Goal: Task Accomplishment & Management: Complete application form

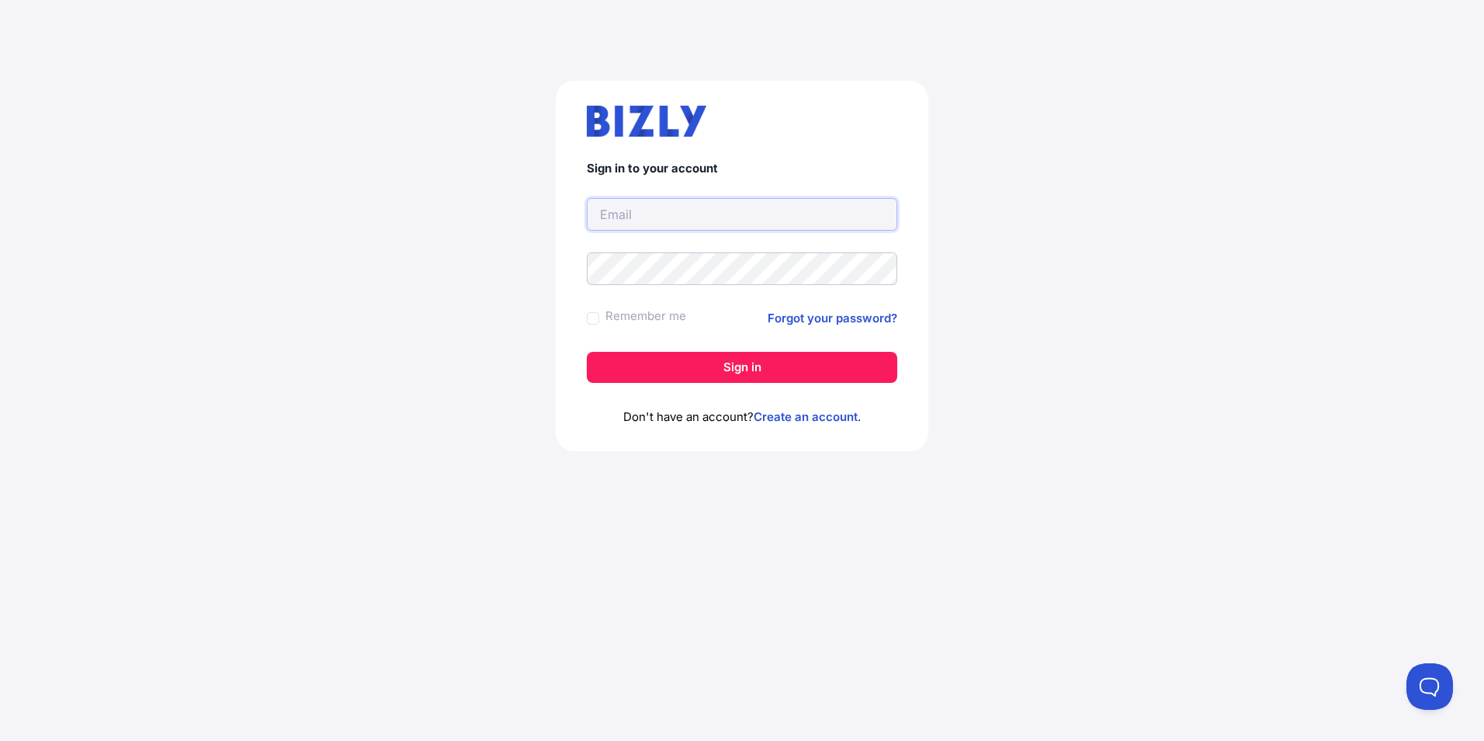
click at [662, 226] on input "text" at bounding box center [742, 214] width 311 height 33
click at [790, 415] on link "Create an account" at bounding box center [806, 416] width 104 height 15
click at [674, 216] on input "text" at bounding box center [742, 214] width 311 height 33
type input "[EMAIL_ADDRESS][DOMAIN_NAME]"
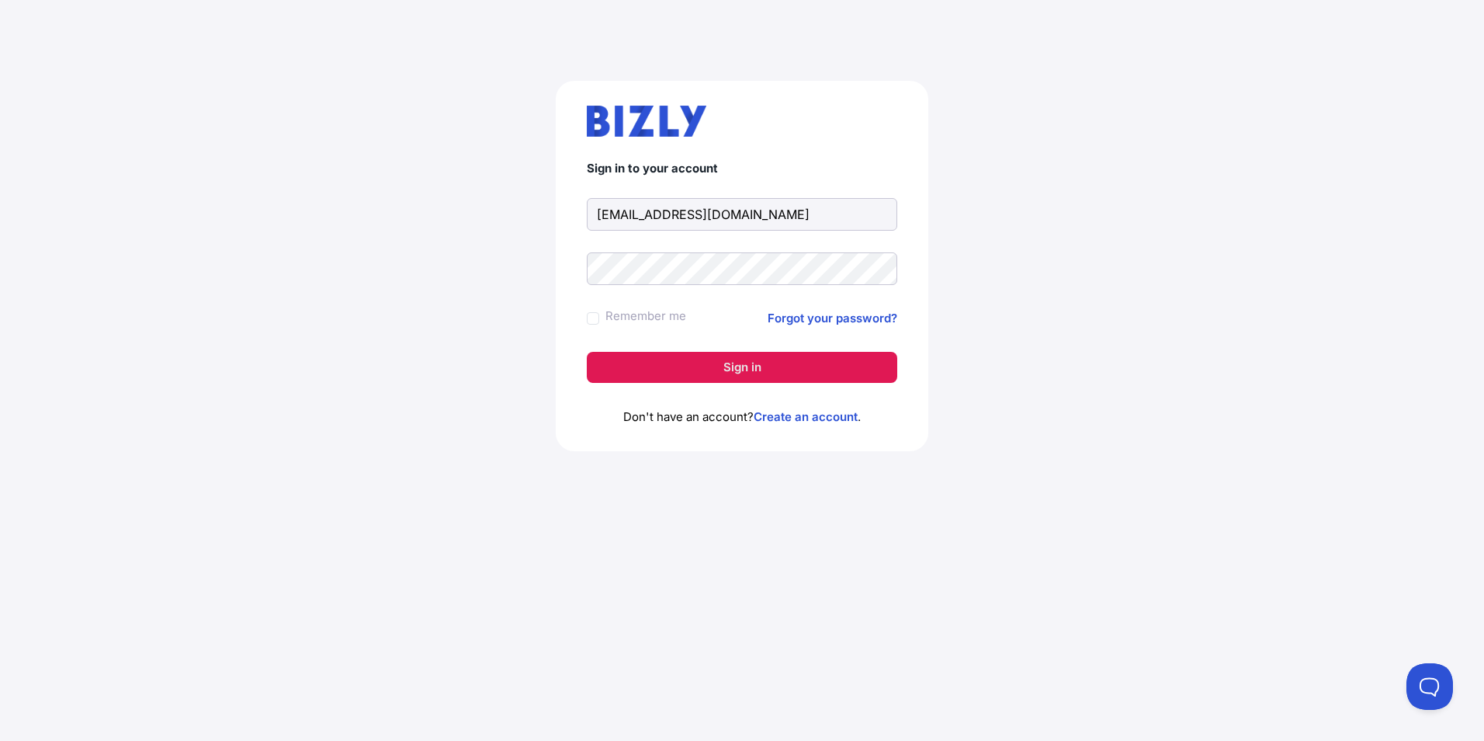
click at [717, 370] on button "Sign in" at bounding box center [742, 367] width 311 height 31
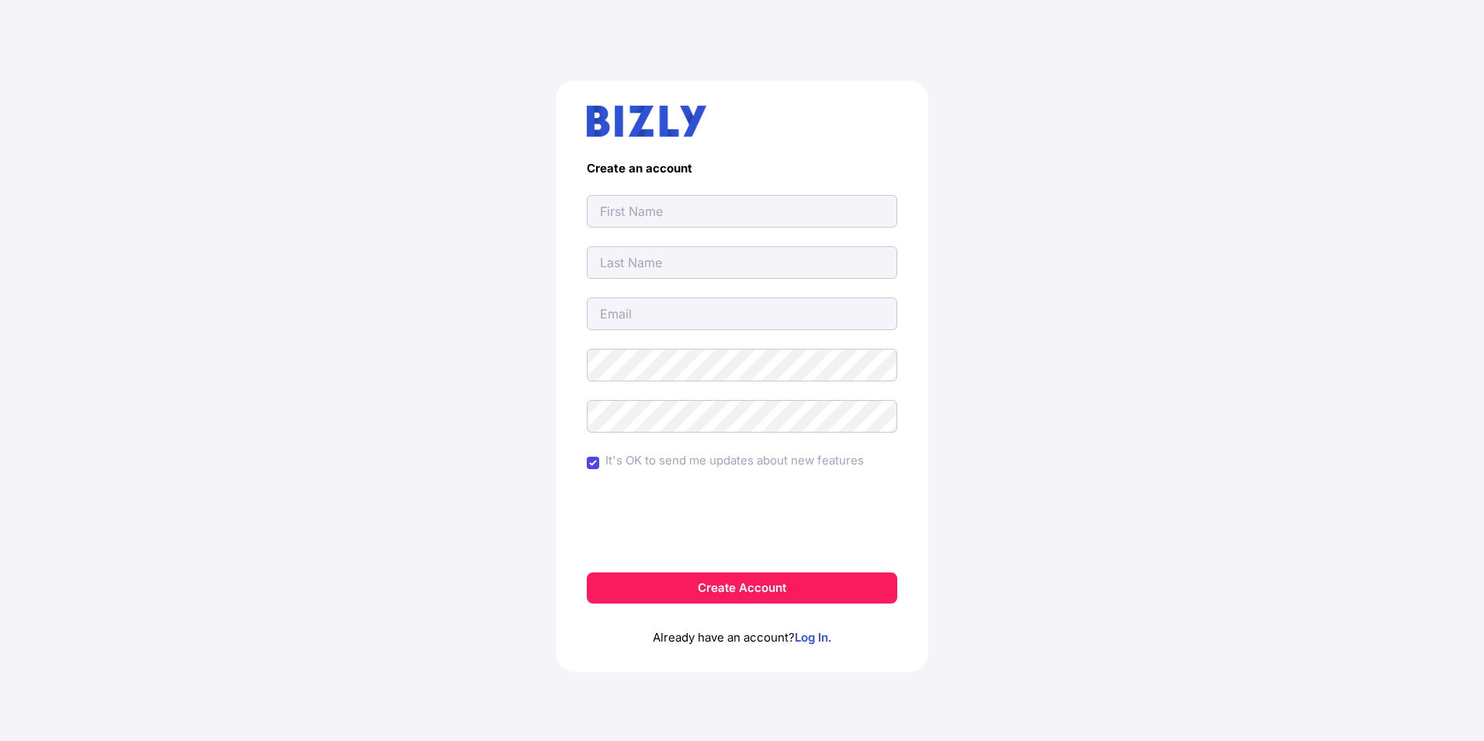
click at [700, 220] on input "text" at bounding box center [742, 211] width 311 height 33
click at [701, 220] on input "text" at bounding box center [742, 211] width 311 height 33
type input "[PERSON_NAME]"
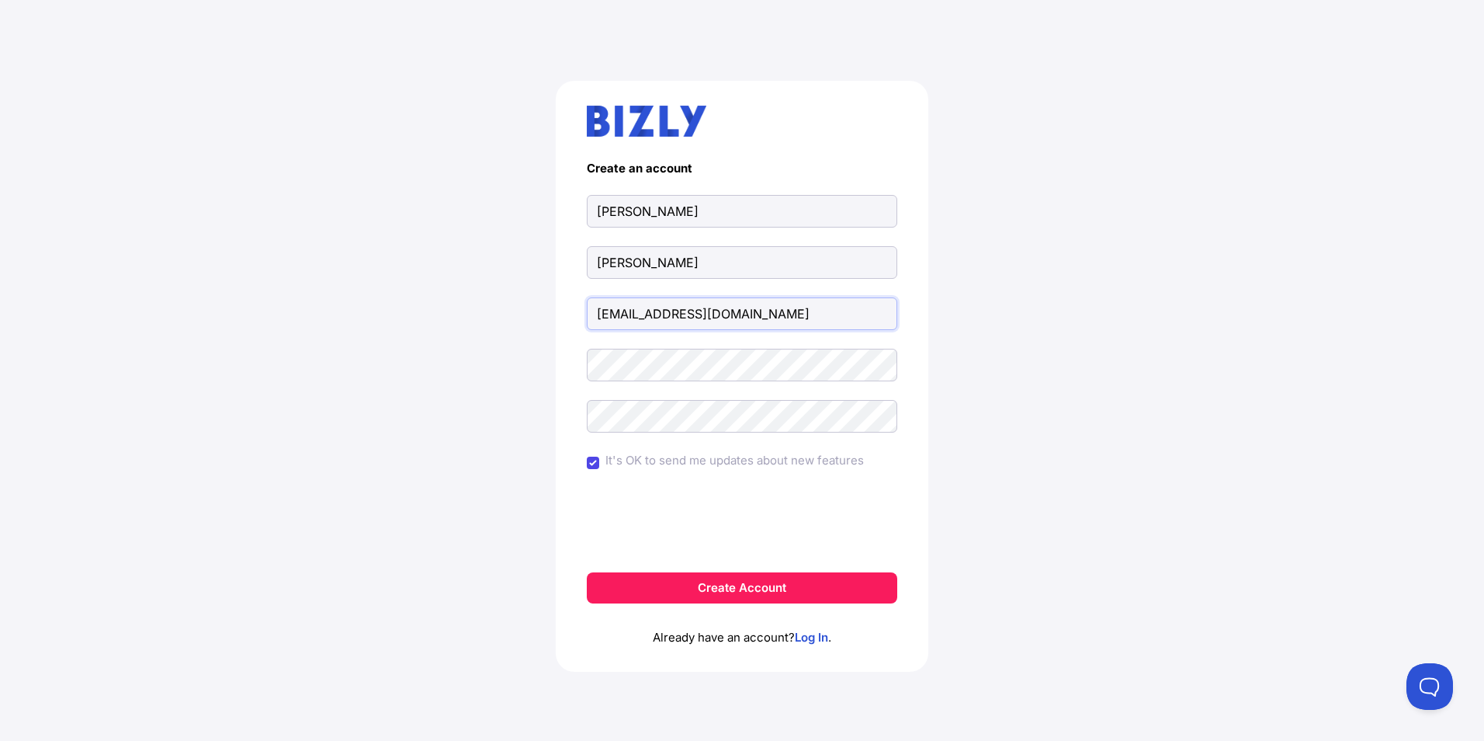
type input "[EMAIL_ADDRESS][DOMAIN_NAME]"
click at [593, 467] on input "It's OK to send me updates about new features" at bounding box center [593, 463] width 12 height 12
checkbox input "false"
click at [713, 585] on button "Create Account" at bounding box center [742, 587] width 311 height 31
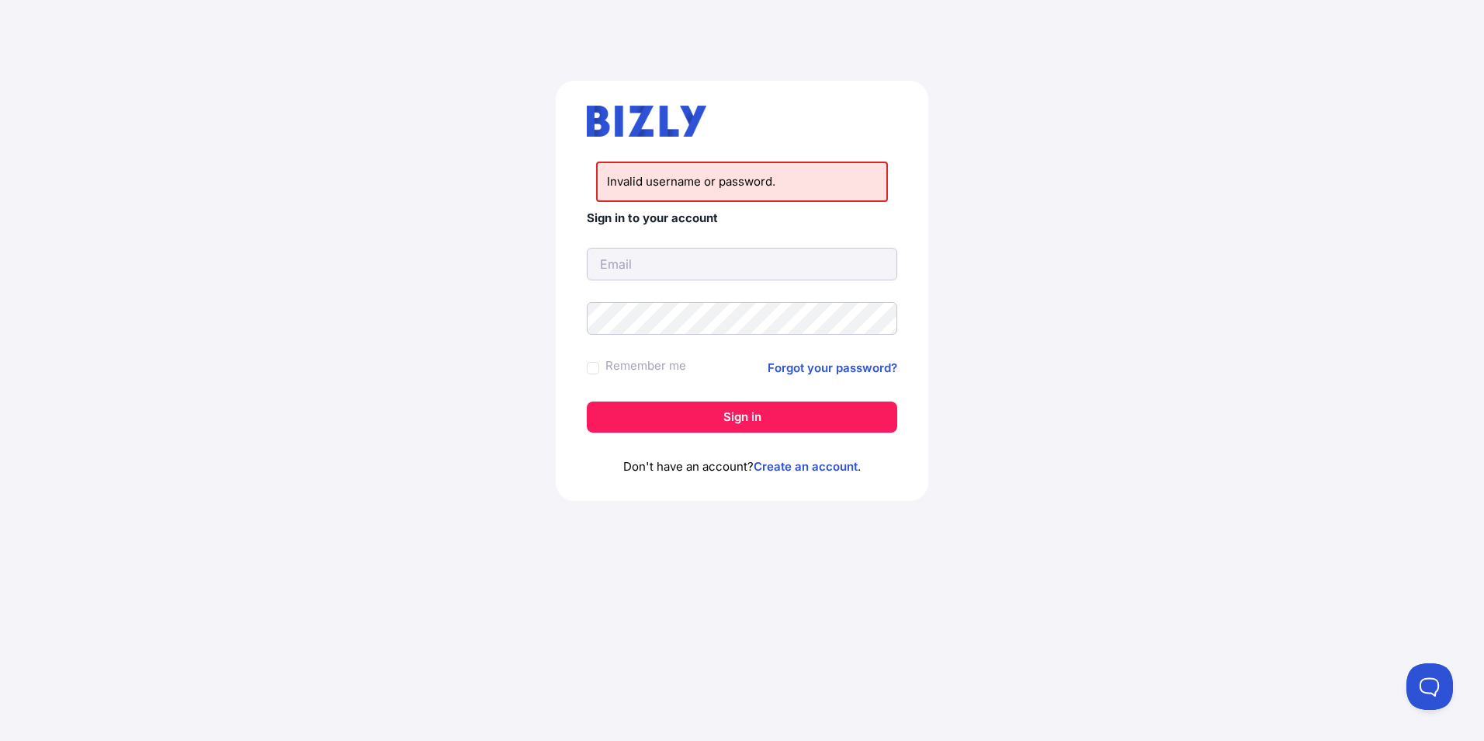
click at [652, 286] on form "Sign in to your account Remember me Forgot your password? Sign in" at bounding box center [742, 321] width 311 height 221
drag, startPoint x: 656, startPoint y: 266, endPoint x: 661, endPoint y: 274, distance: 10.1
click at [656, 266] on input "text" at bounding box center [742, 264] width 311 height 33
type input "info@mudgeecranes.com.au"
click at [463, 356] on div "Invalid username or password. Sign in to your account info@mudgeecranes.com.au …" at bounding box center [742, 296] width 1422 height 507
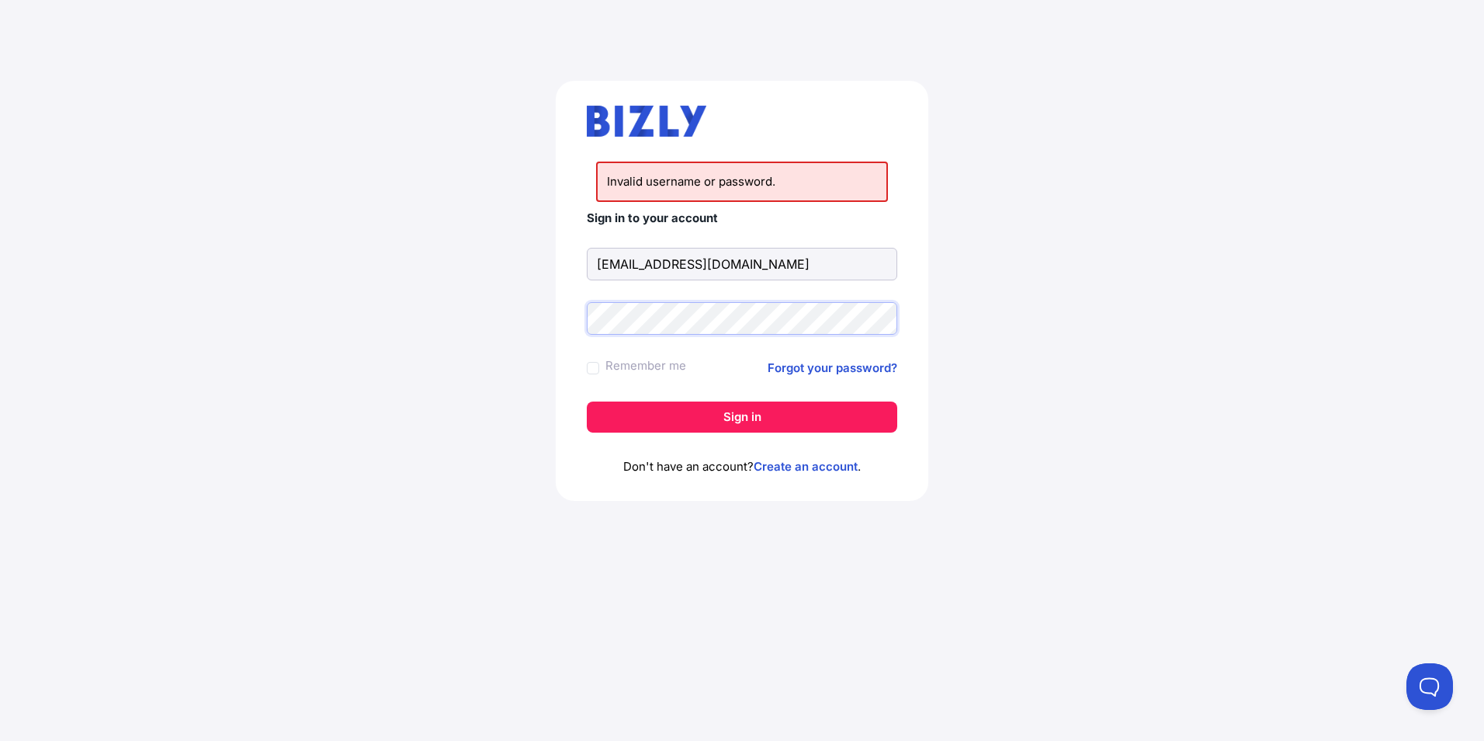
click at [587, 401] on button "Sign in" at bounding box center [742, 416] width 311 height 31
click at [792, 360] on link "Forgot your password?" at bounding box center [833, 368] width 130 height 19
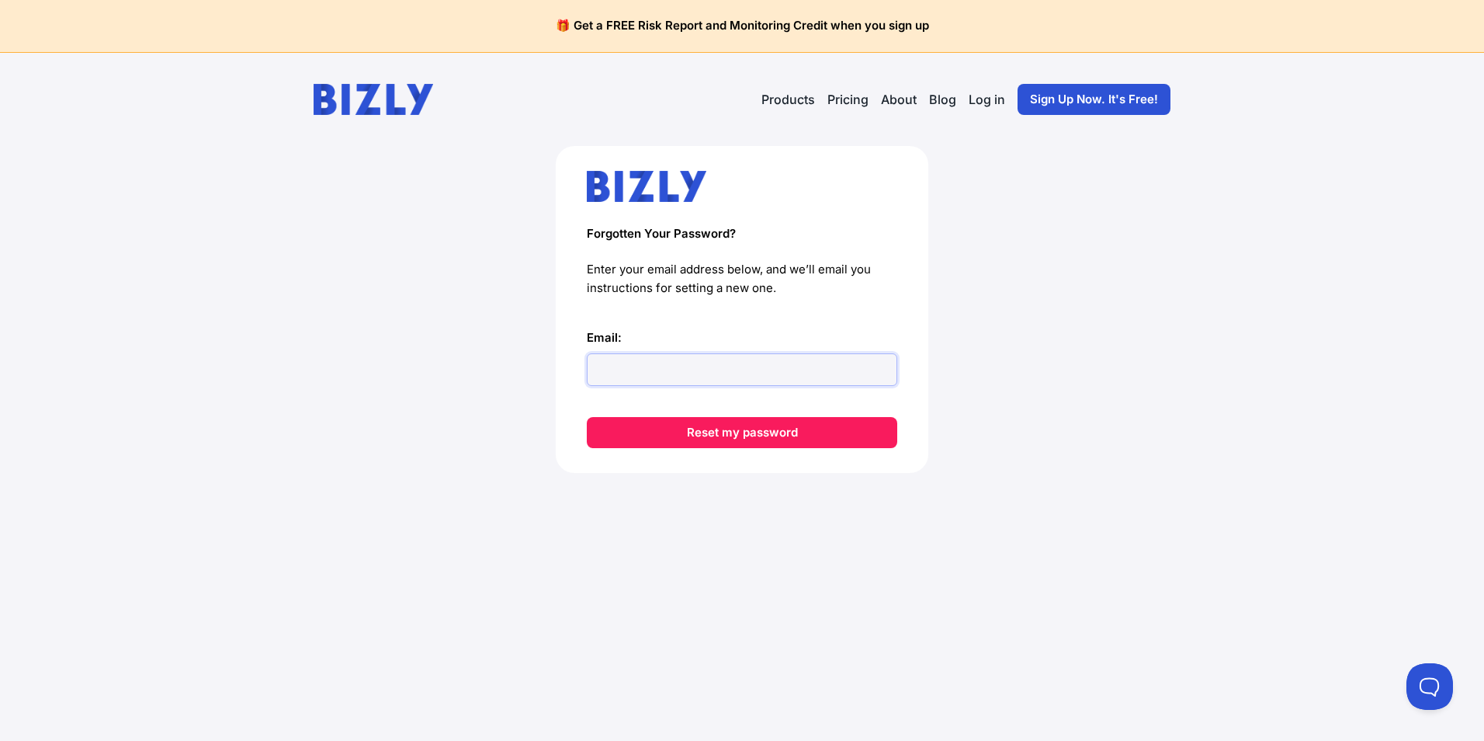
click at [759, 362] on input "Email:" at bounding box center [742, 369] width 311 height 33
type input "info@mudgeecranes.com.au"
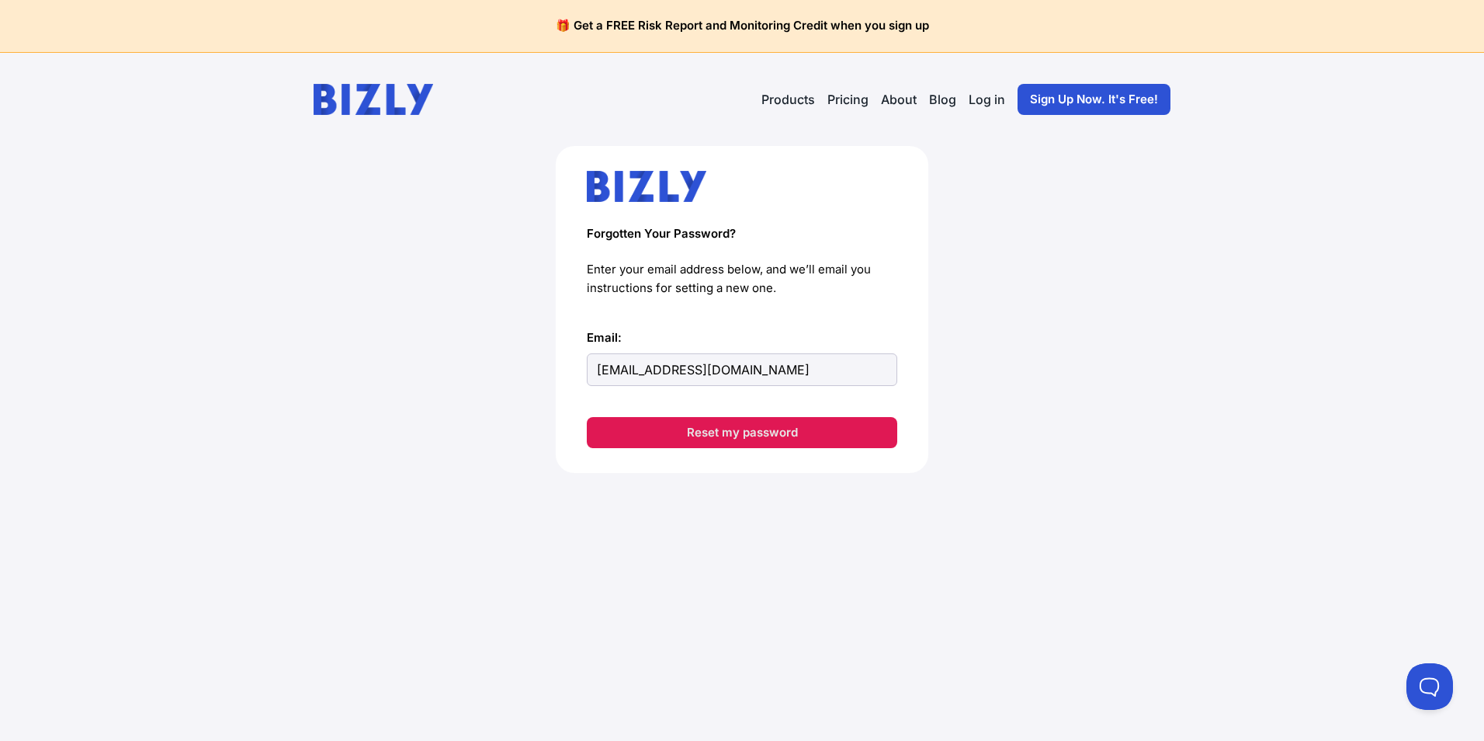
click at [721, 440] on button "Reset my password" at bounding box center [742, 432] width 311 height 31
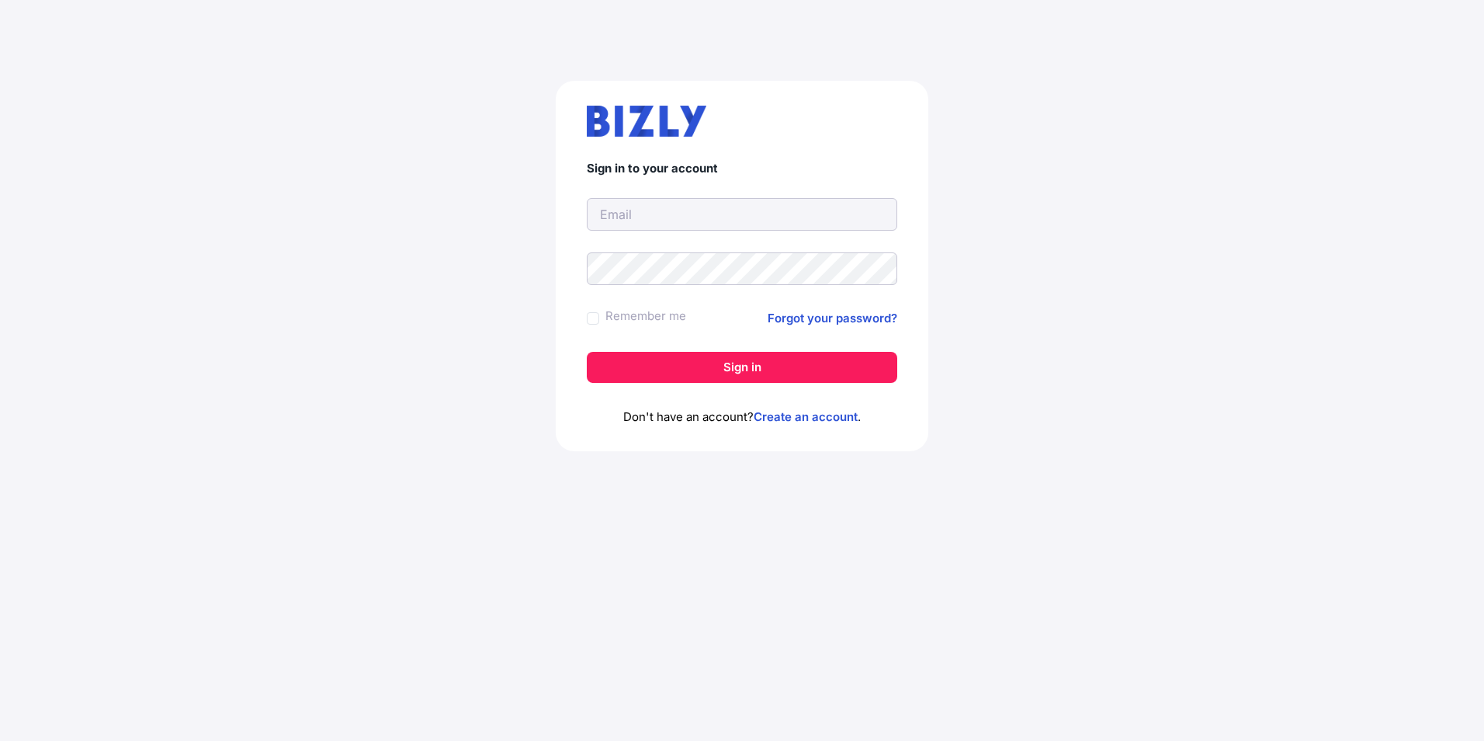
click at [795, 218] on input "text" at bounding box center [742, 214] width 311 height 33
type input "info@mudgeecranes.com.au"
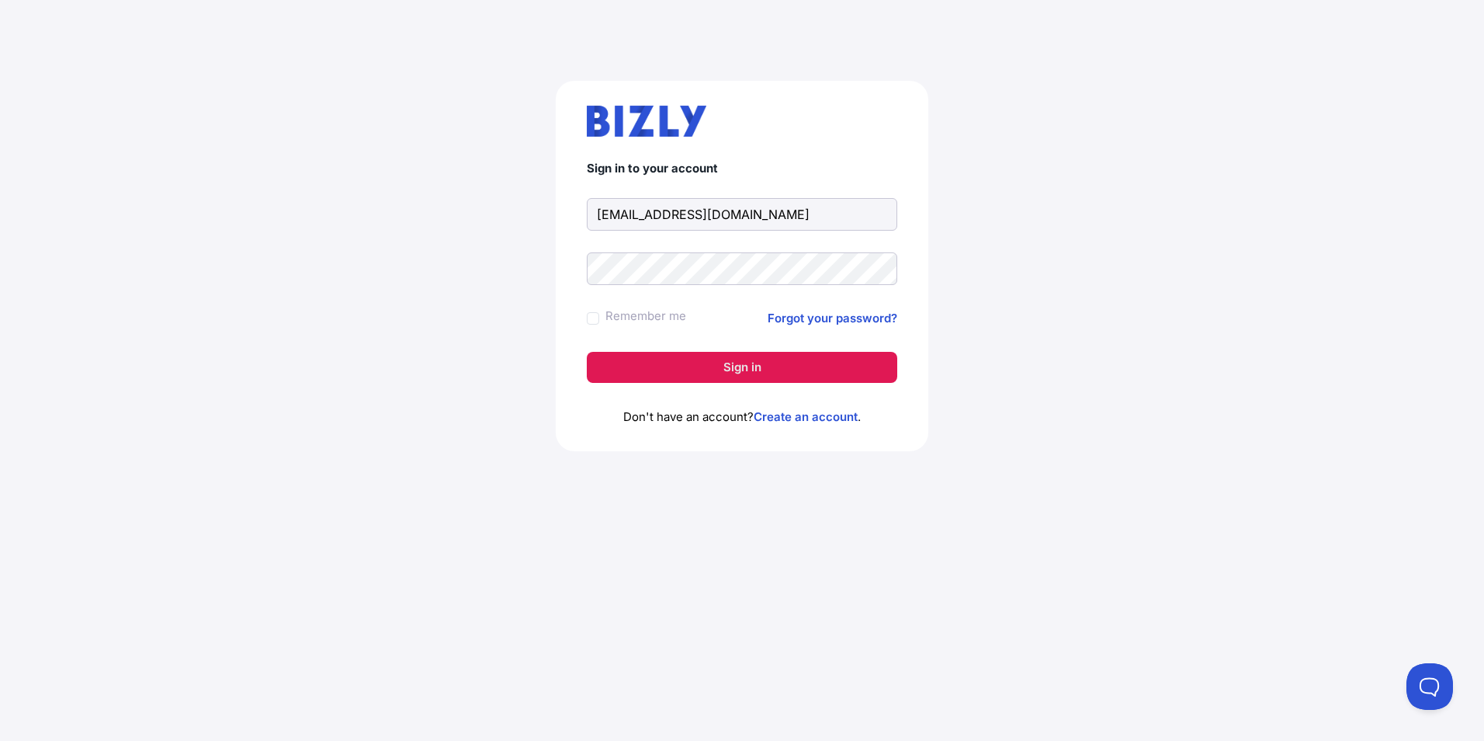
click at [757, 371] on button "Sign in" at bounding box center [742, 367] width 311 height 31
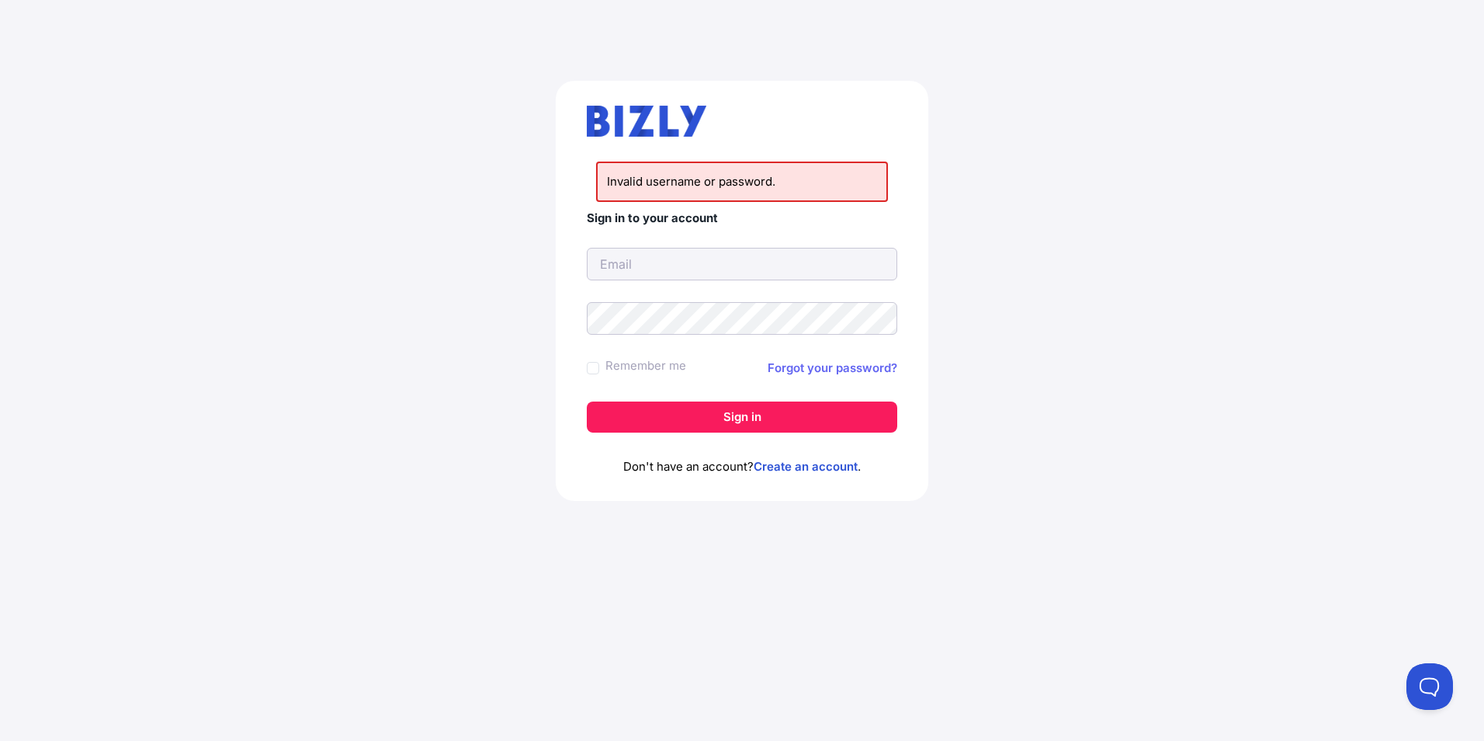
click at [789, 368] on link "Forgot your password?" at bounding box center [833, 368] width 130 height 19
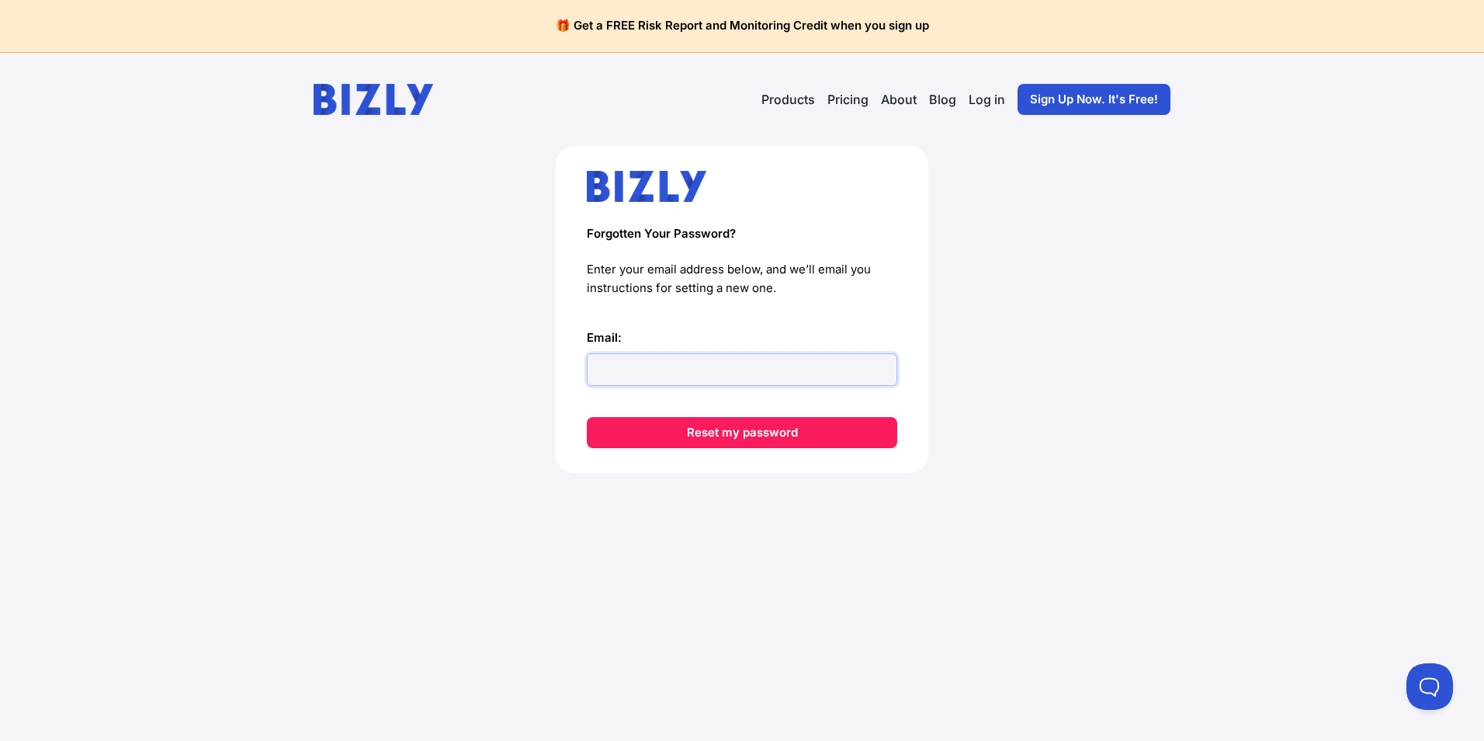
click at [789, 368] on input "Email:" at bounding box center [742, 369] width 311 height 33
click at [788, 370] on input "Email:" at bounding box center [742, 369] width 311 height 33
click at [773, 379] on input "Email:" at bounding box center [742, 369] width 311 height 33
type input "[EMAIL_ADDRESS][DOMAIN_NAME]"
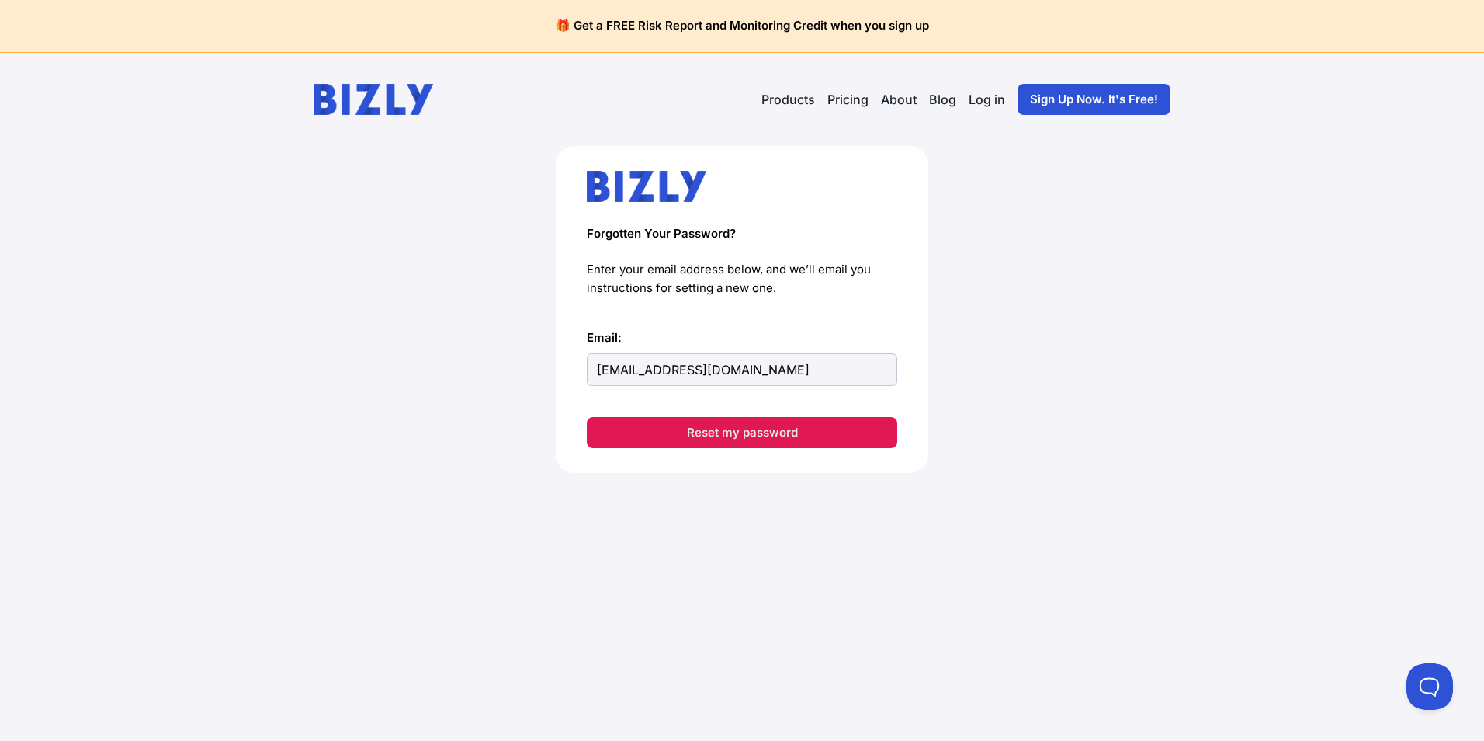
click at [784, 428] on button "Reset my password" at bounding box center [742, 432] width 311 height 31
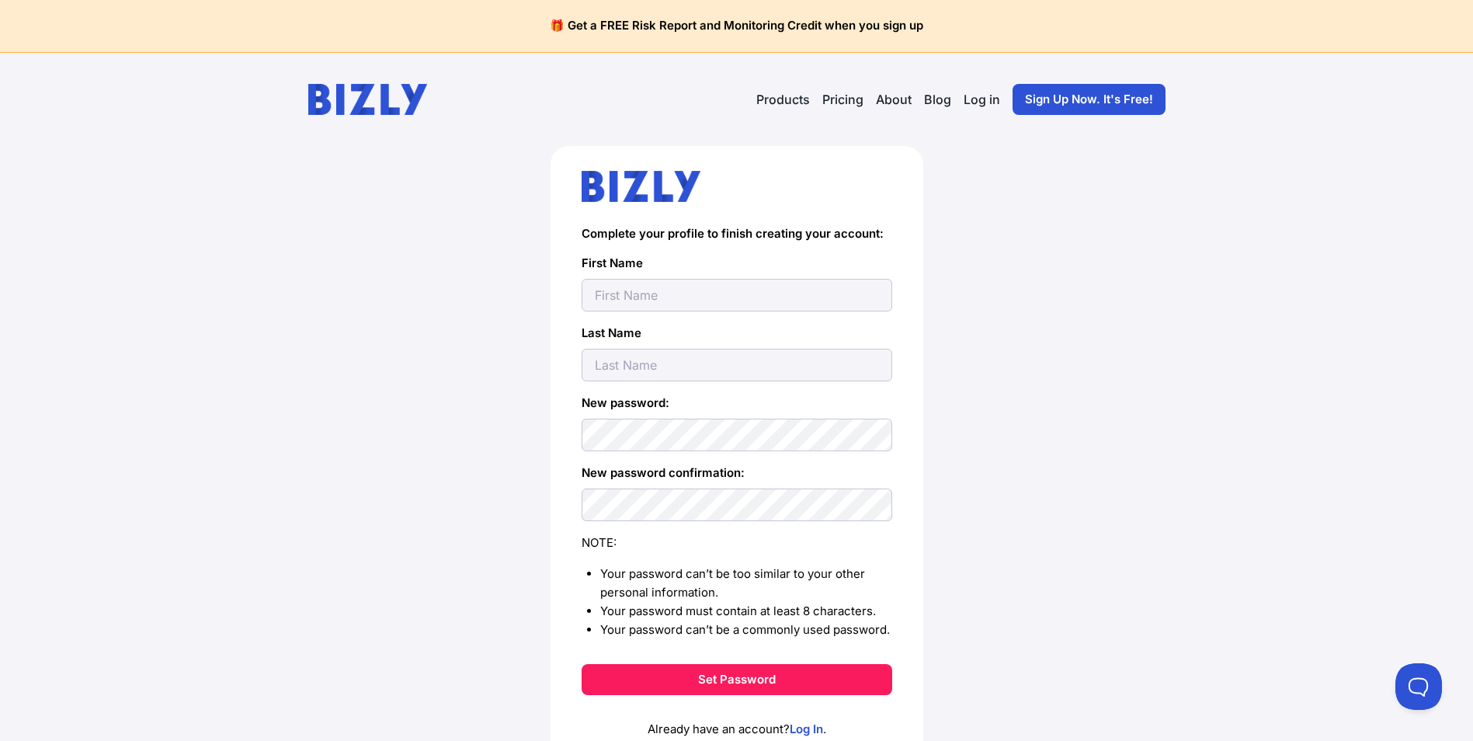
click at [783, 300] on input "text" at bounding box center [736, 295] width 311 height 33
type input "Jess"
type input "Tuck-lee"
click at [760, 675] on button "Set Password" at bounding box center [736, 679] width 311 height 31
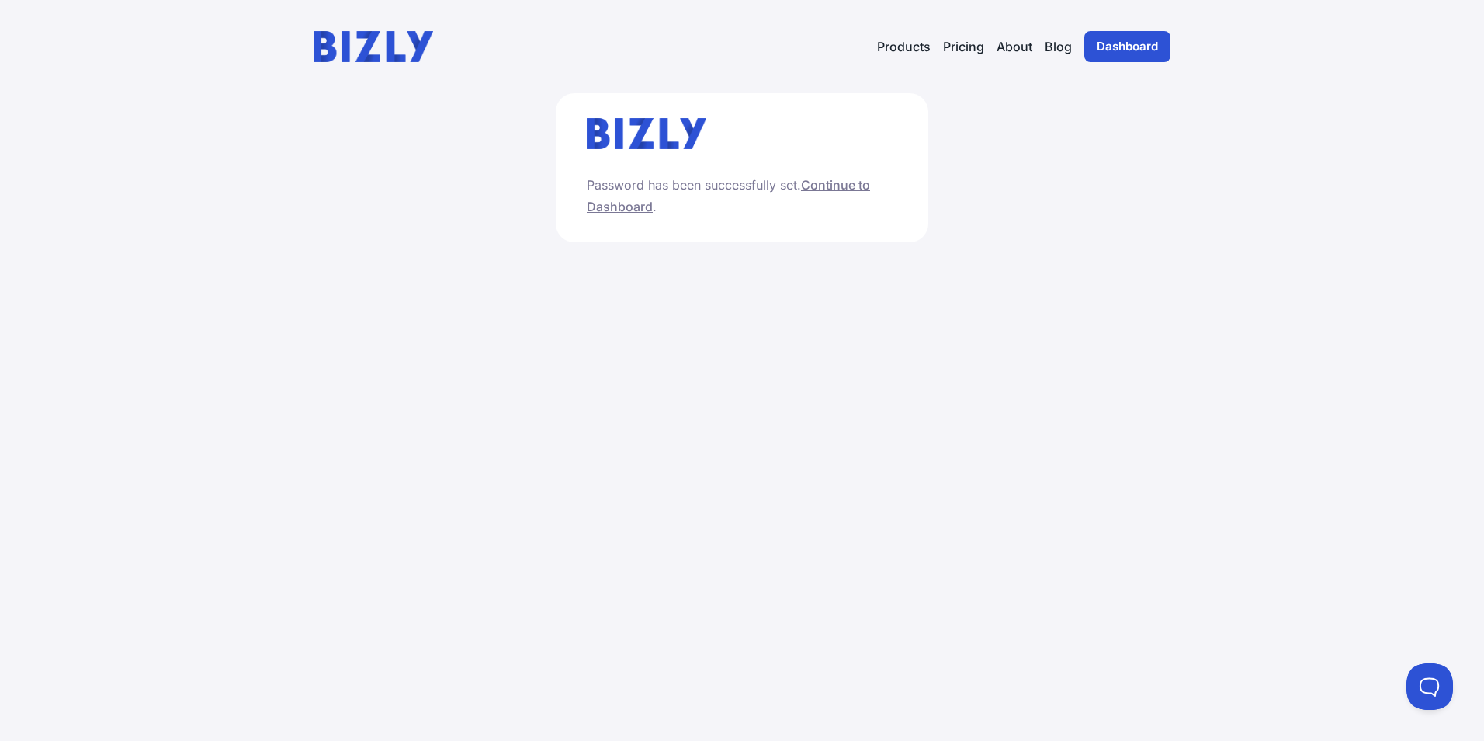
click at [845, 181] on link "Continue to Dashboard" at bounding box center [728, 195] width 283 height 37
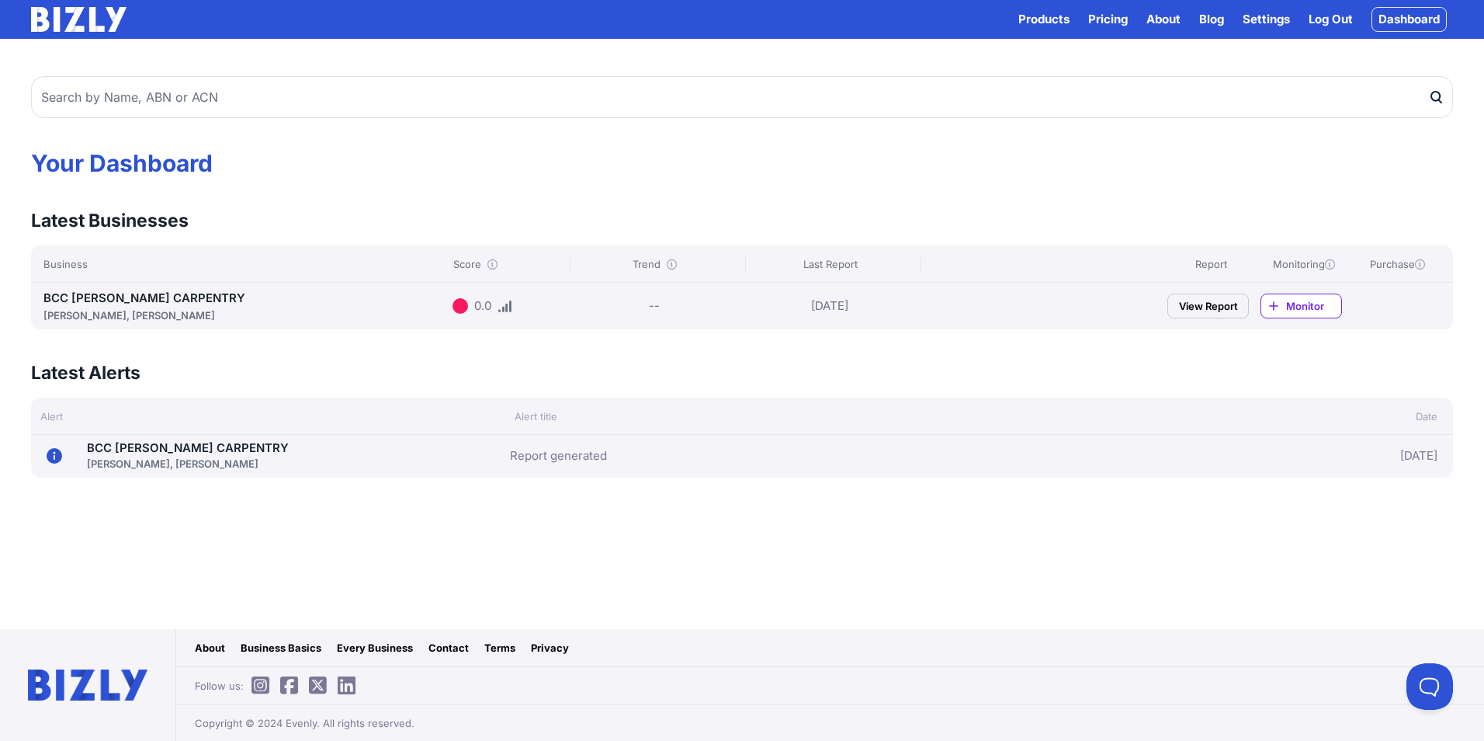
click at [1224, 311] on link "View Report" at bounding box center [1209, 305] width 82 height 25
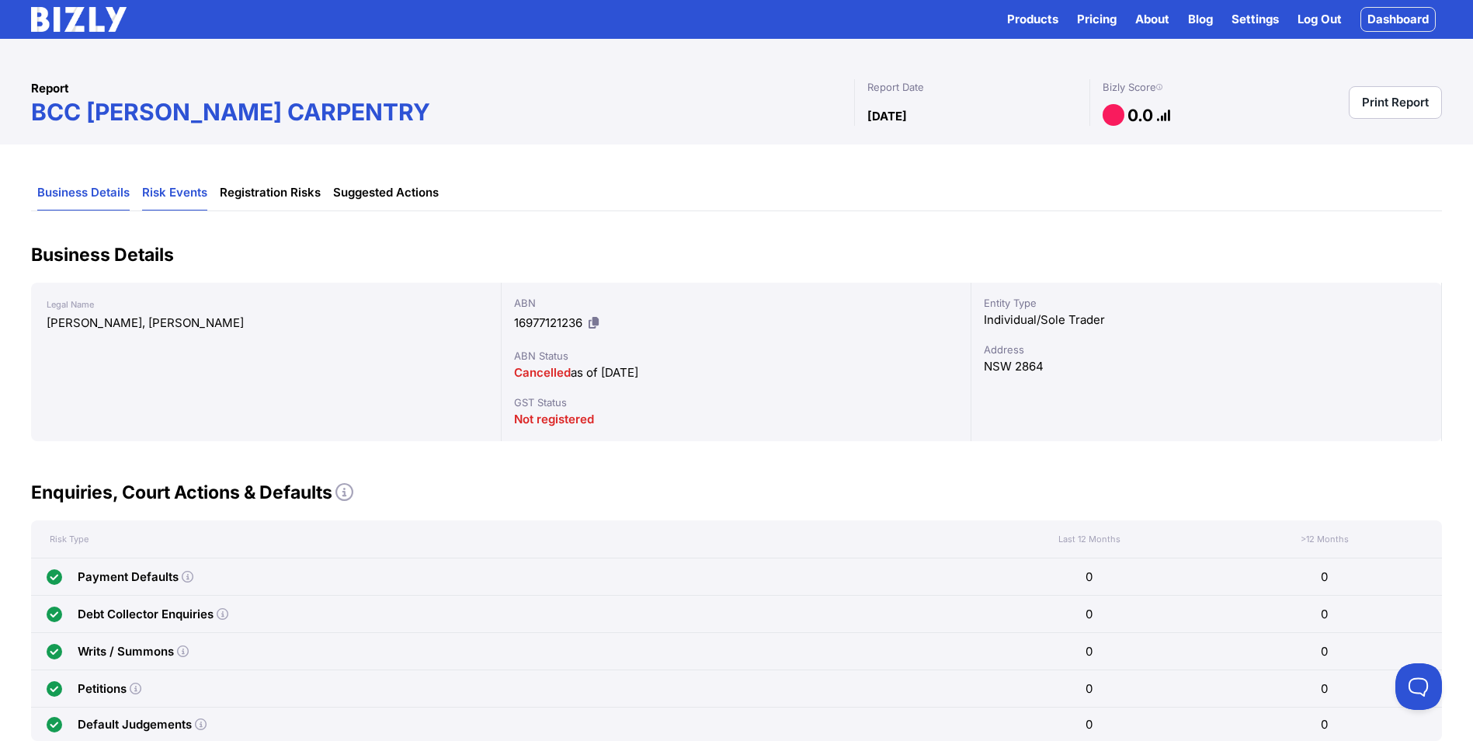
click at [176, 198] on link "Risk Events" at bounding box center [174, 192] width 65 height 35
click at [184, 200] on link "Risk Events" at bounding box center [174, 192] width 65 height 35
click at [194, 196] on link "Risk Events" at bounding box center [174, 192] width 65 height 35
click at [253, 198] on link "Registration Risks" at bounding box center [270, 192] width 101 height 35
click at [337, 189] on link "Suggested Actions" at bounding box center [386, 192] width 106 height 35
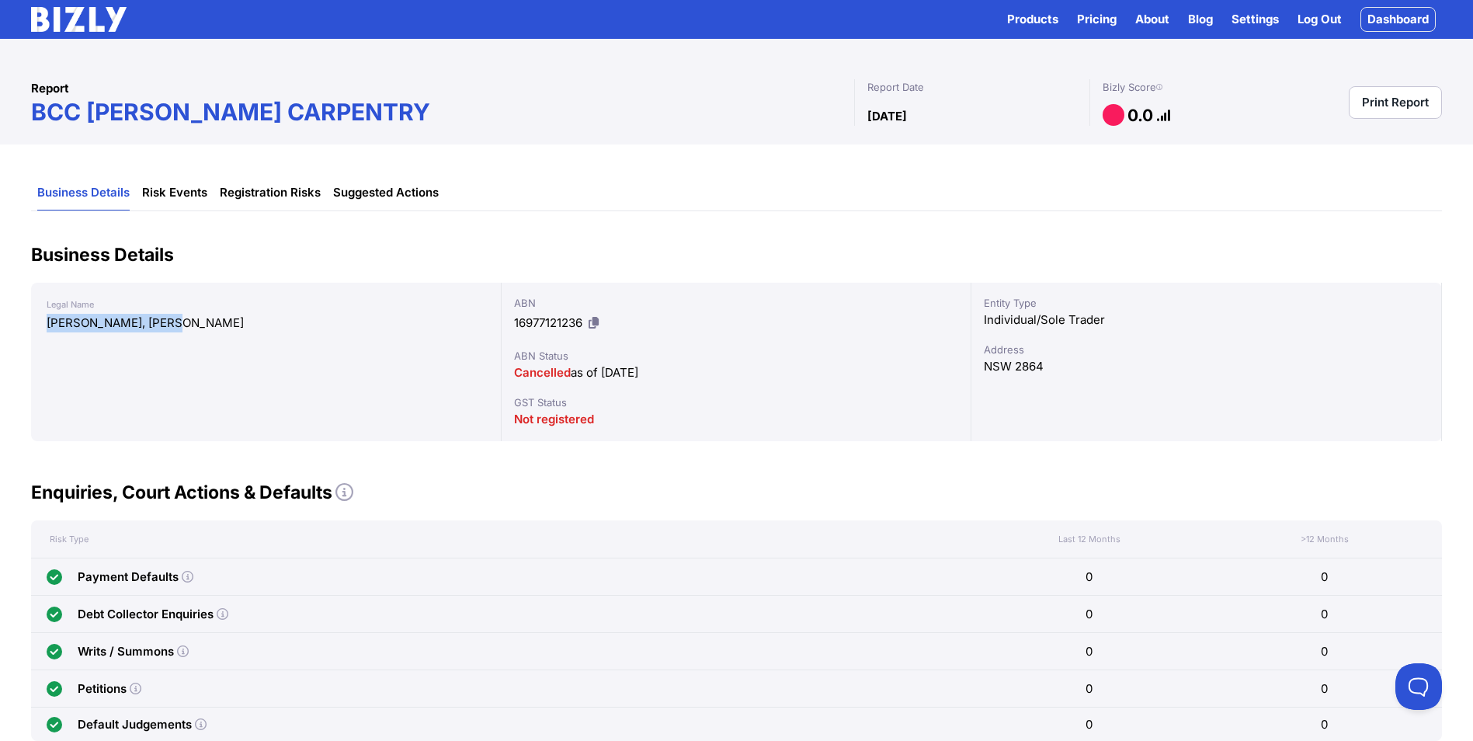
drag, startPoint x: 179, startPoint y: 328, endPoint x: 29, endPoint y: 332, distance: 150.7
drag, startPoint x: 29, startPoint y: 332, endPoint x: 113, endPoint y: 323, distance: 84.3
copy div "[PERSON_NAME], [PERSON_NAME]"
